Goal: Information Seeking & Learning: Check status

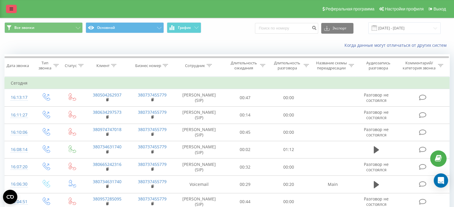
click at [9, 8] on link at bounding box center [11, 9] width 11 height 8
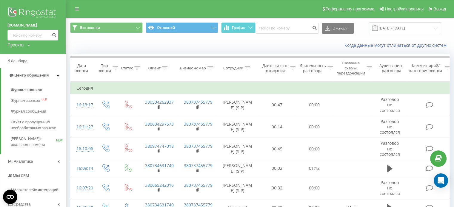
click at [25, 43] on div "Проекты itsmartheads.com facility.fillin.ua sunone.com.ua smarthr.kz smart-hr.c…" at bounding box center [18, 45] width 23 height 6
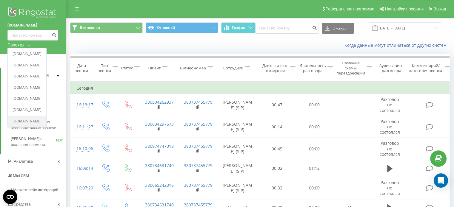
click at [33, 121] on link "[DOMAIN_NAME]" at bounding box center [27, 121] width 29 height 5
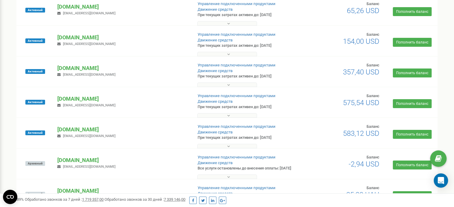
click at [86, 67] on p "[DOMAIN_NAME]" at bounding box center [122, 68] width 130 height 8
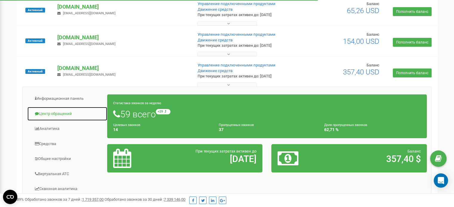
click at [56, 112] on link "Центр обращений" at bounding box center [67, 114] width 80 height 15
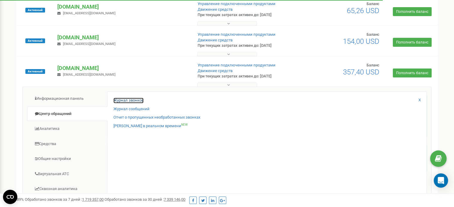
click at [128, 101] on link "Журнал звонков" at bounding box center [128, 101] width 30 height 6
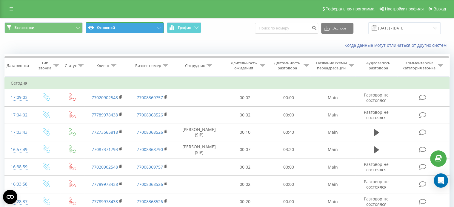
click at [158, 28] on icon at bounding box center [159, 28] width 4 height 2
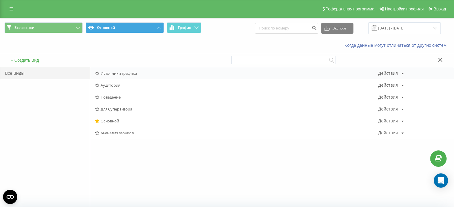
click at [137, 74] on span "Источники трафика" at bounding box center [236, 73] width 283 height 4
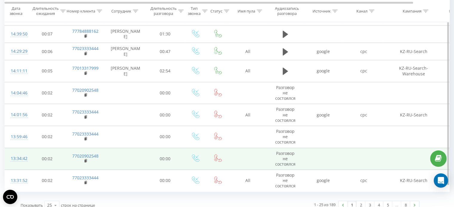
scroll to position [422, 0]
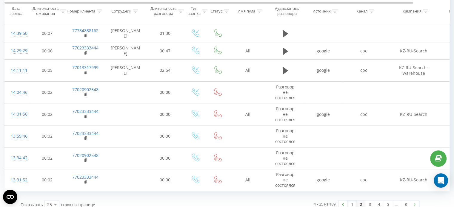
click at [361, 201] on link "2" at bounding box center [360, 205] width 9 height 8
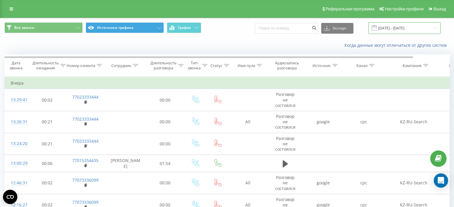
click at [388, 27] on input "19.07.2025 - 19.08.2025" at bounding box center [404, 28] width 72 height 12
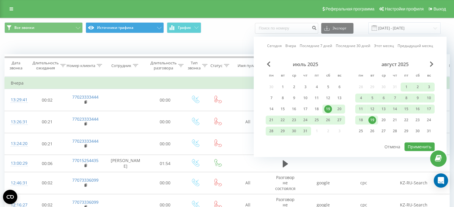
click at [370, 119] on div "19" at bounding box center [372, 120] width 8 height 8
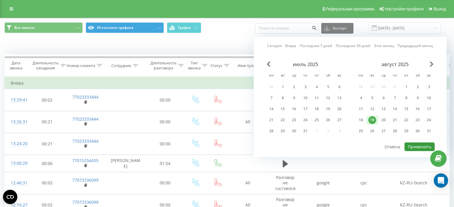
click at [424, 147] on button "Применить" at bounding box center [419, 147] width 30 height 9
type input "19.08.2025 - 19.08.2025"
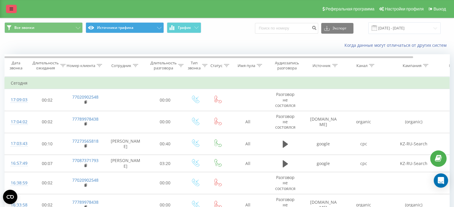
click at [8, 9] on link at bounding box center [11, 9] width 11 height 8
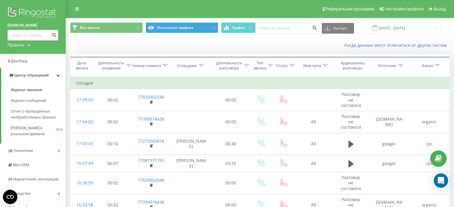
click at [29, 46] on icon at bounding box center [29, 46] width 2 height 4
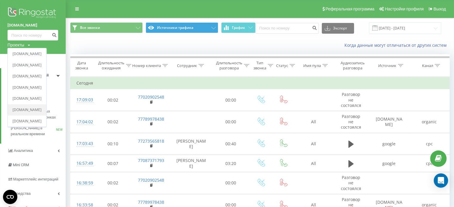
click at [33, 112] on link "[DOMAIN_NAME]" at bounding box center [27, 110] width 29 height 5
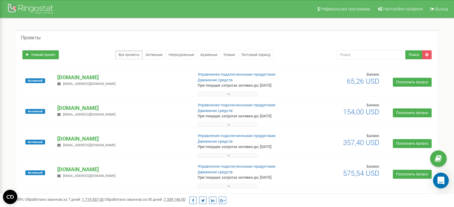
click at [444, 178] on div "Open Intercom Messenger" at bounding box center [441, 181] width 16 height 16
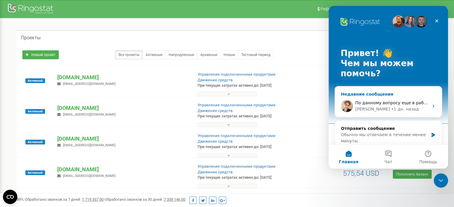
click at [374, 104] on span "По данному вопросу еще в работе 🙏" at bounding box center [396, 103] width 82 height 5
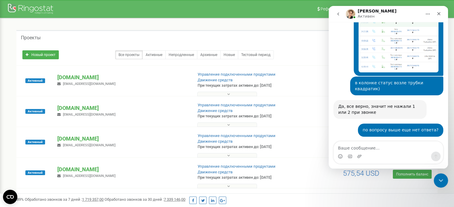
scroll to position [1679, 0]
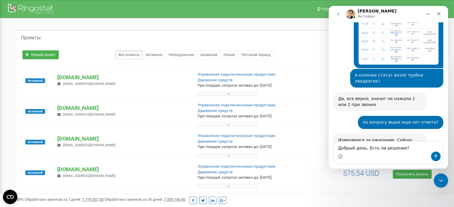
type textarea "Добрый день. Есть ли решение?"
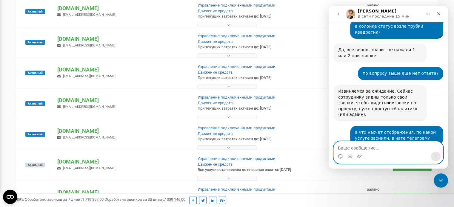
scroll to position [79, 0]
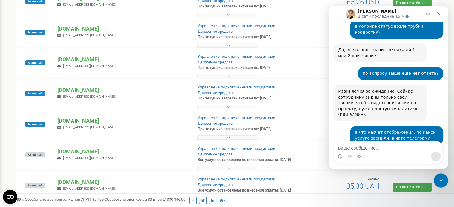
click at [76, 120] on p "[DOMAIN_NAME]" at bounding box center [122, 121] width 130 height 8
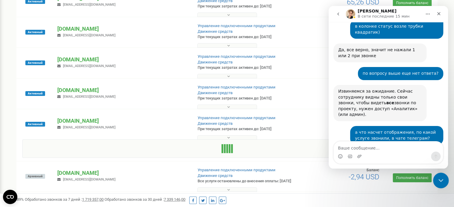
click at [439, 181] on icon "Закрыть службу сообщений Intercom" at bounding box center [439, 179] width 7 height 7
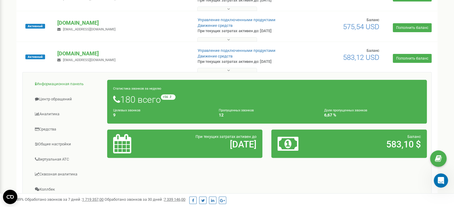
scroll to position [159, 0]
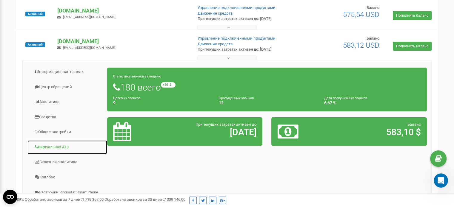
click at [58, 145] on link "Виртуальная АТС" at bounding box center [67, 147] width 80 height 15
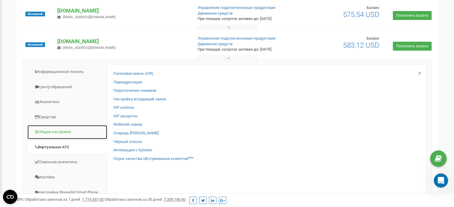
click at [42, 133] on link "Общие настройки" at bounding box center [67, 132] width 80 height 15
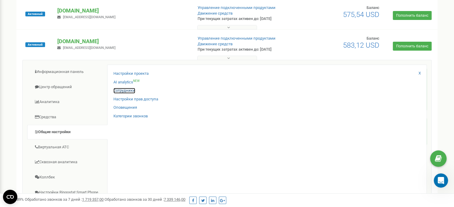
click at [123, 90] on link "Сотрудники" at bounding box center [124, 91] width 22 height 6
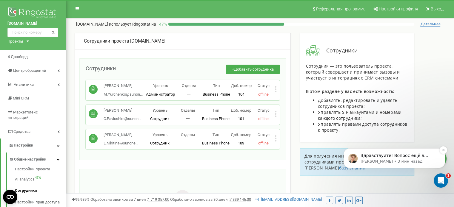
click at [383, 157] on p "Здравствуйте! Вопрос ещё в работе. Постараемся подготовить ответ как можно быст…" at bounding box center [399, 156] width 77 height 6
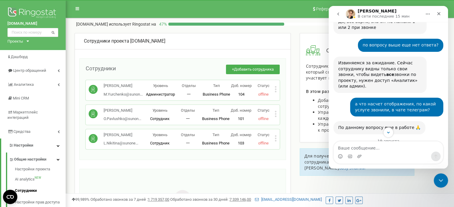
scroll to position [1764, 0]
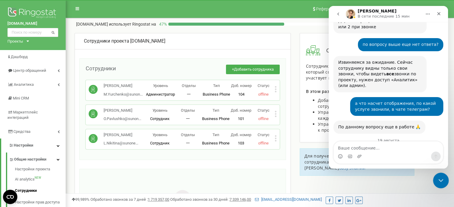
drag, startPoint x: 440, startPoint y: 180, endPoint x: 428, endPoint y: 185, distance: 13.2
click html
click at [439, 181] on icon "Закрыть службу сообщений Intercom" at bounding box center [439, 179] width 7 height 7
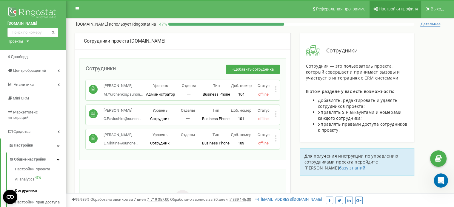
scroll to position [1754, 0]
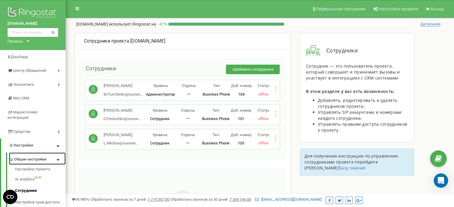
click at [35, 157] on span "Общие настройки" at bounding box center [30, 160] width 32 height 6
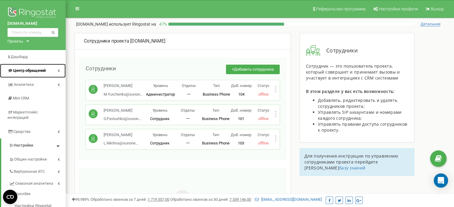
click at [23, 70] on span "Центр обращений" at bounding box center [29, 70] width 33 height 4
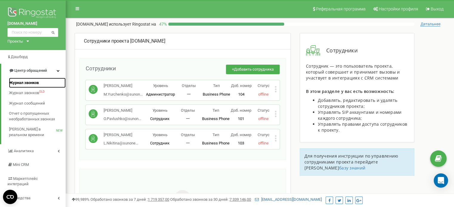
click at [21, 81] on span "Журнал звонков" at bounding box center [24, 83] width 30 height 6
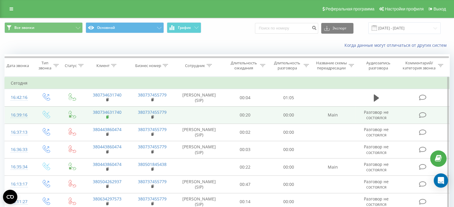
click at [107, 116] on rect at bounding box center [107, 117] width 2 height 3
